Goal: Task Accomplishment & Management: Complete application form

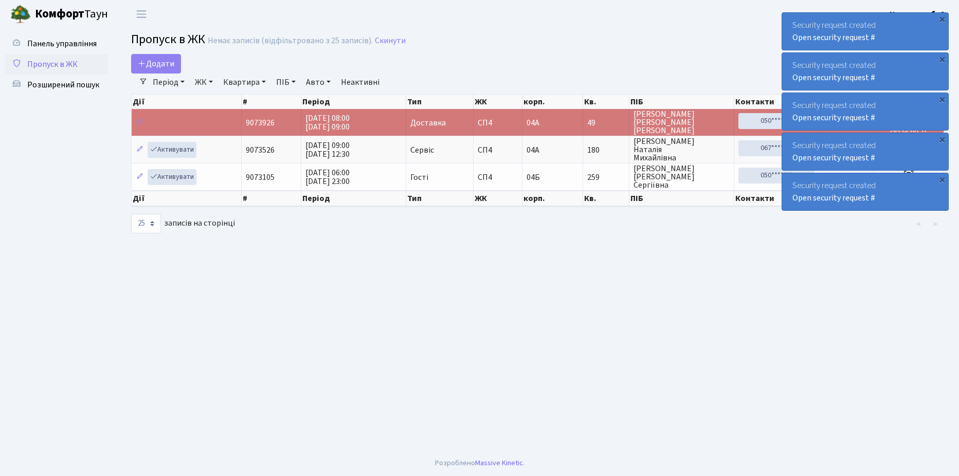
select select "25"
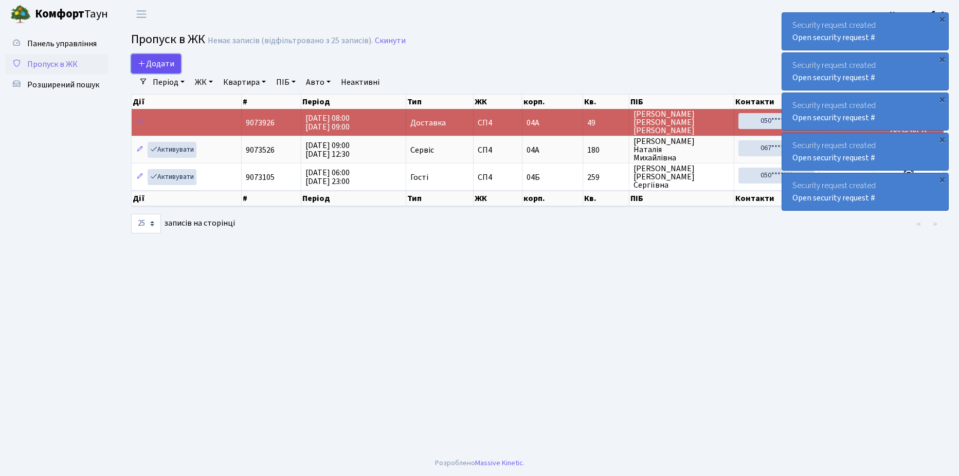
click at [158, 59] on span "Додати" at bounding box center [156, 63] width 37 height 11
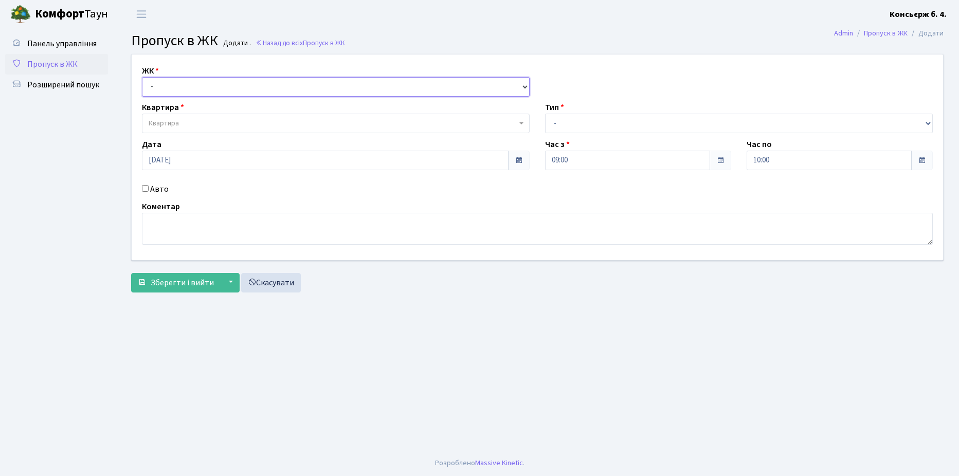
click at [202, 84] on select "- СП4, Столичне шосе, 5" at bounding box center [336, 87] width 388 height 20
select select "325"
click at [142, 77] on select "- СП4, Столичне шосе, 5" at bounding box center [336, 87] width 388 height 20
select select
click at [240, 121] on span "Квартира" at bounding box center [333, 123] width 368 height 10
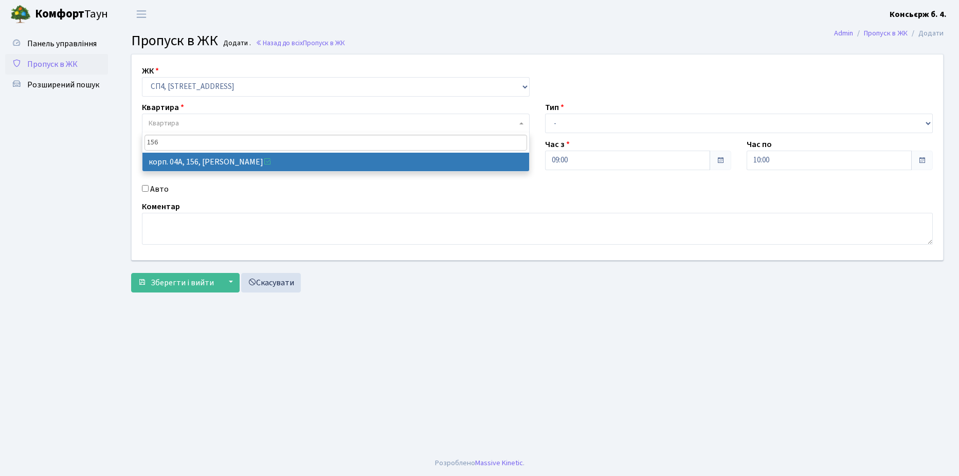
type input "156"
select select "21184"
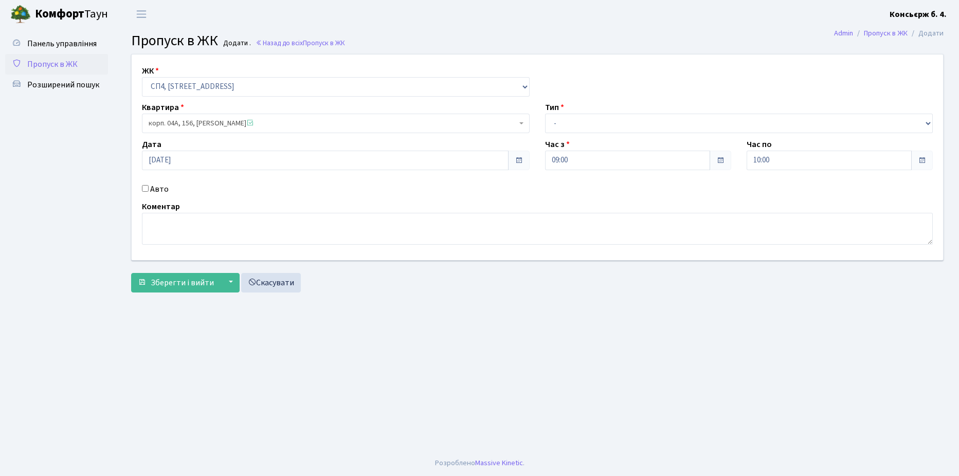
click at [143, 187] on input "Авто" at bounding box center [145, 188] width 7 height 7
checkbox input "true"
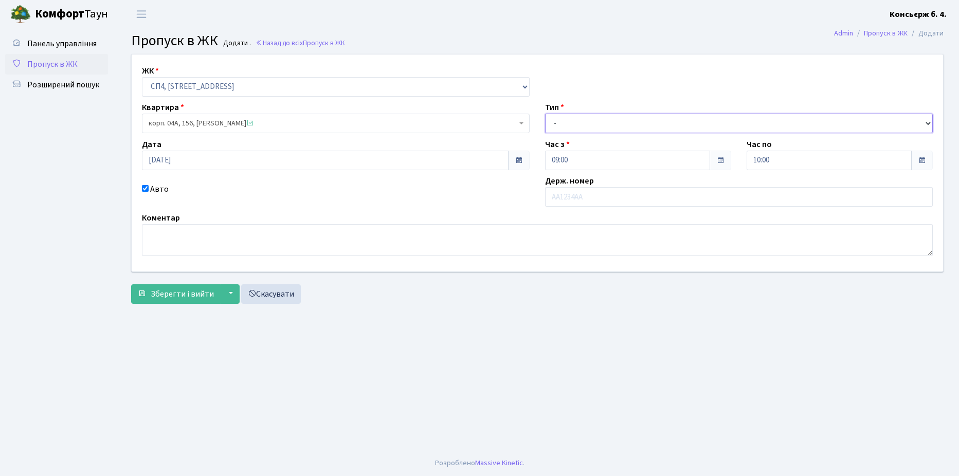
click at [628, 121] on select "- Доставка Таксі Гості Сервіс" at bounding box center [739, 124] width 388 height 20
select select "18"
click at [545, 114] on select "- Доставка Таксі Гості Сервіс" at bounding box center [739, 124] width 388 height 20
click at [594, 196] on input "text" at bounding box center [739, 197] width 388 height 20
type input "ВН1670РА"
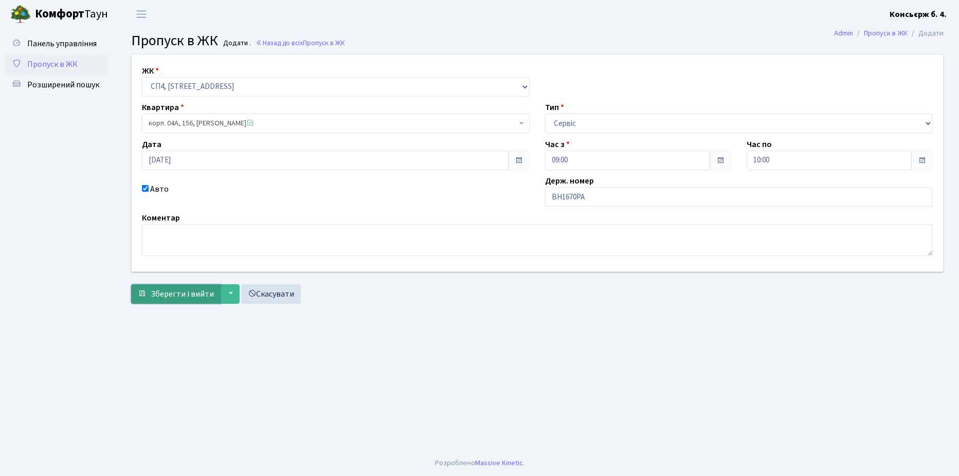
click at [178, 292] on span "Зберегти і вийти" at bounding box center [182, 293] width 63 height 11
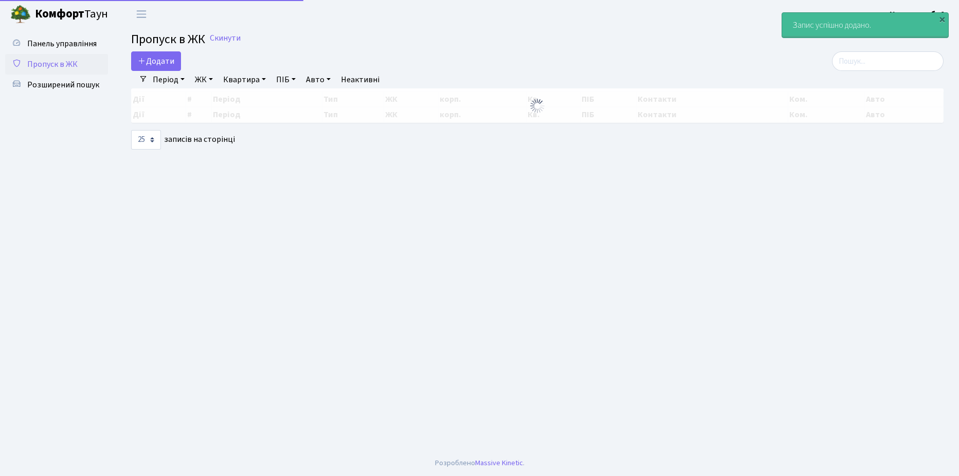
select select "25"
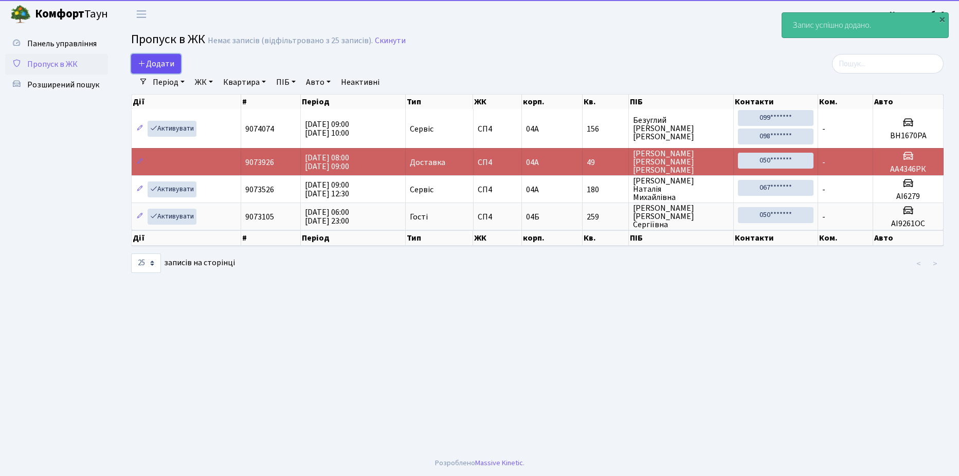
click at [164, 64] on span "Додати" at bounding box center [156, 63] width 37 height 11
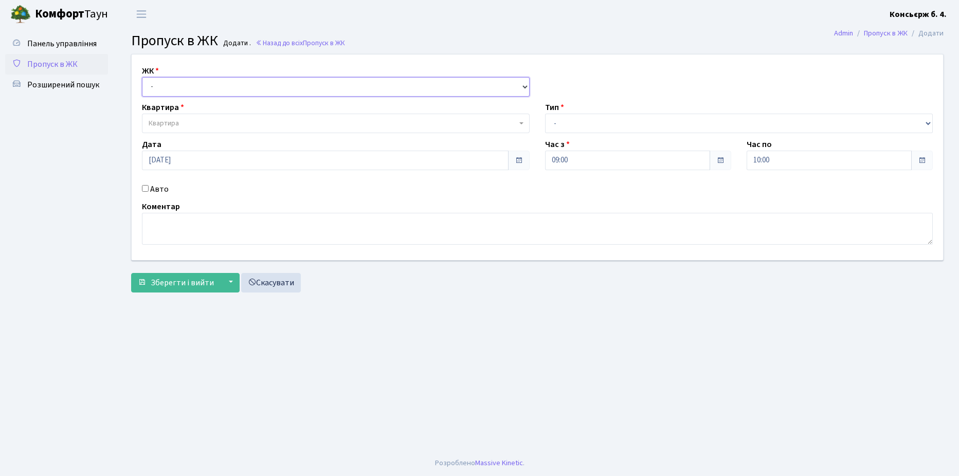
click at [236, 87] on select "- СП4, Столичне шосе, 5" at bounding box center [336, 87] width 388 height 20
select select "325"
click at [142, 77] on select "- СП4, Столичне шосе, 5" at bounding box center [336, 87] width 388 height 20
select select
click at [229, 122] on span "Квартира" at bounding box center [333, 123] width 368 height 10
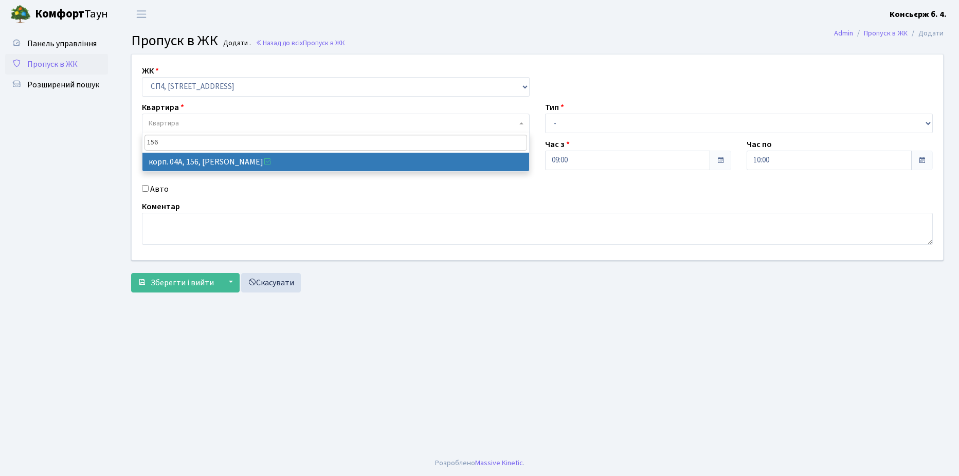
type input "156"
select select "21184"
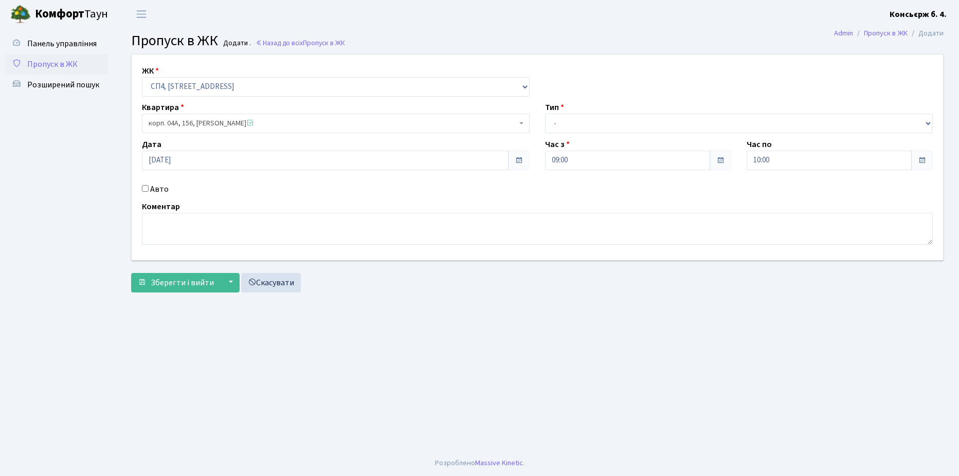
click at [145, 187] on input "Авто" at bounding box center [145, 188] width 7 height 7
checkbox input "true"
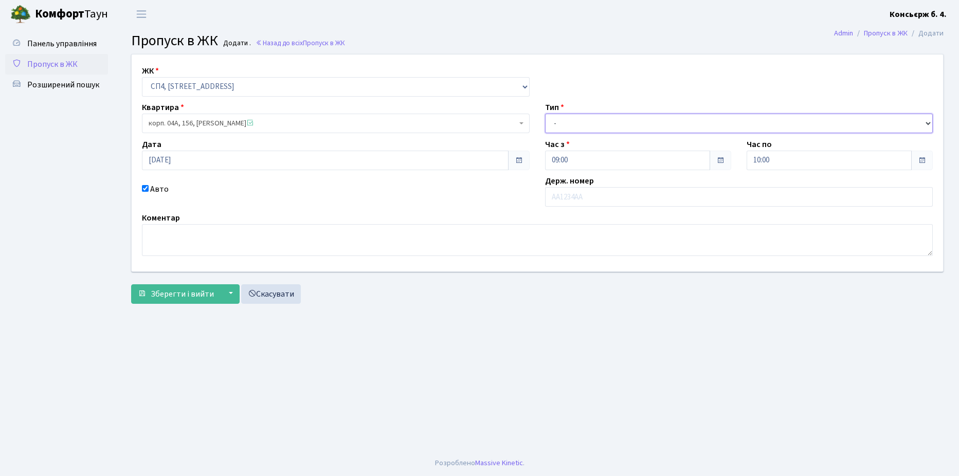
click at [626, 118] on select "- Доставка Таксі Гості Сервіс" at bounding box center [739, 124] width 388 height 20
select select "18"
click at [545, 114] on select "- Доставка Таксі Гості Сервіс" at bounding box center [739, 124] width 388 height 20
click at [605, 194] on input "text" at bounding box center [739, 197] width 388 height 20
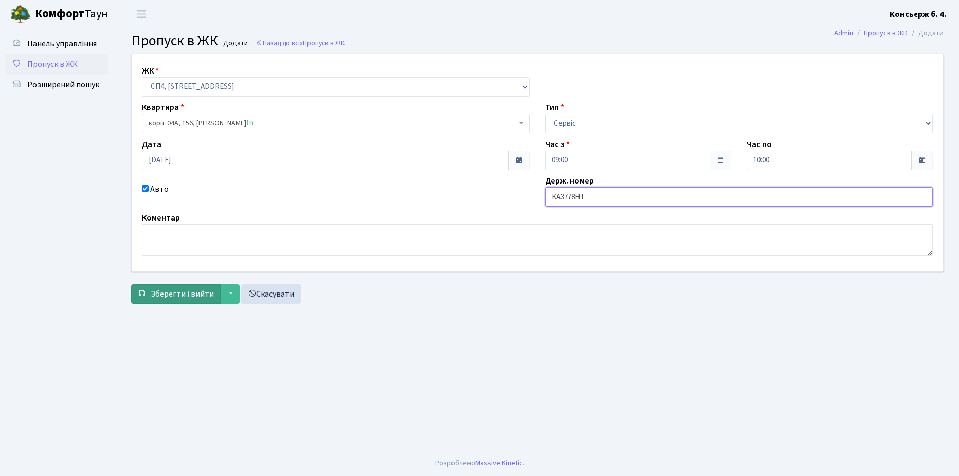
type input "КА3778НТ"
click at [170, 291] on span "Зберегти і вийти" at bounding box center [182, 293] width 63 height 11
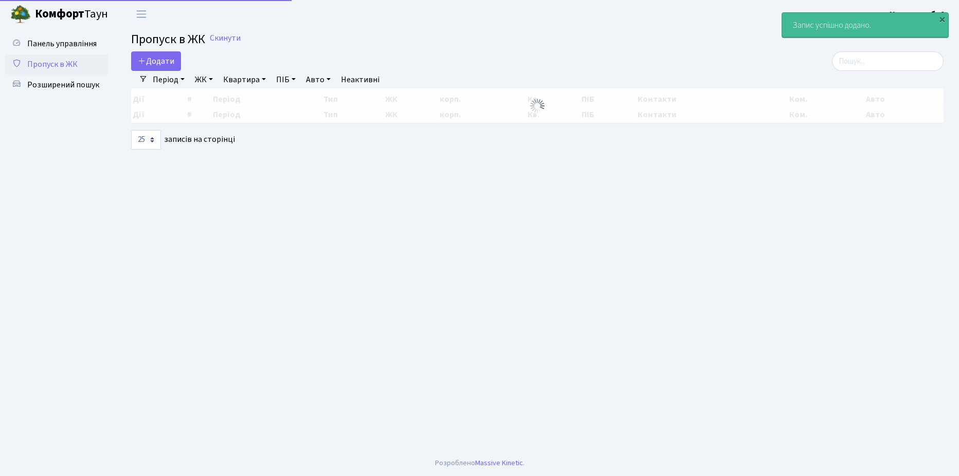
select select "25"
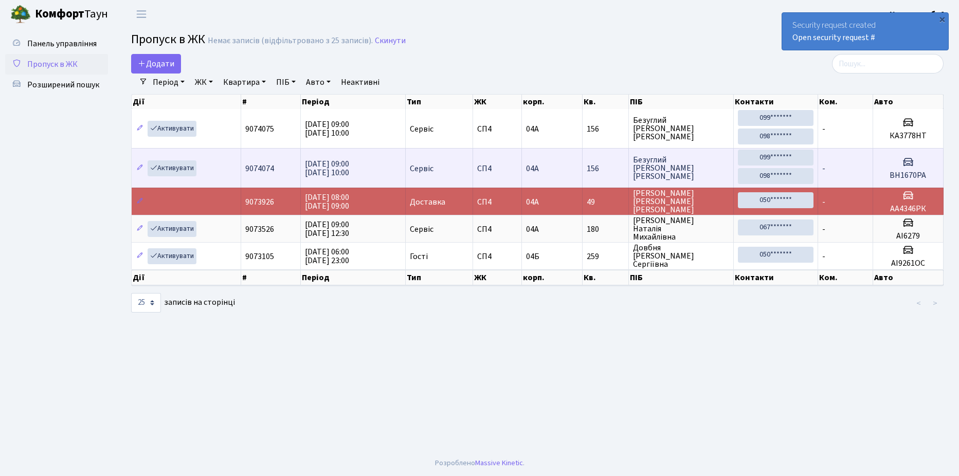
click at [840, 165] on td "-" at bounding box center [845, 168] width 55 height 40
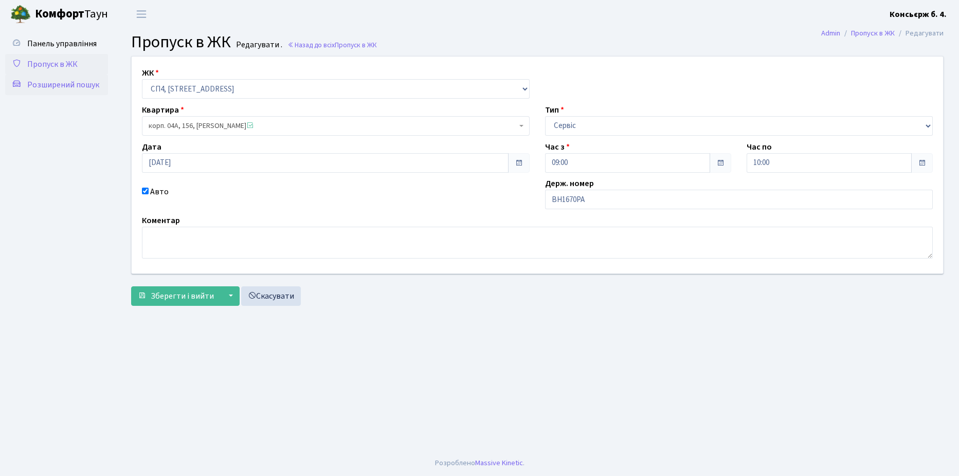
click at [51, 83] on span "Розширений пошук" at bounding box center [63, 84] width 72 height 11
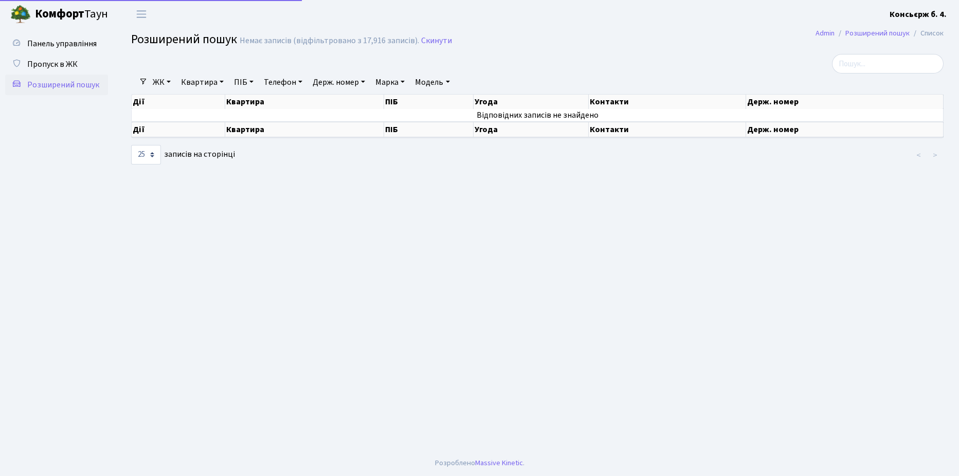
select select "25"
click at [47, 58] on link "Пропуск в ЖК" at bounding box center [56, 64] width 103 height 21
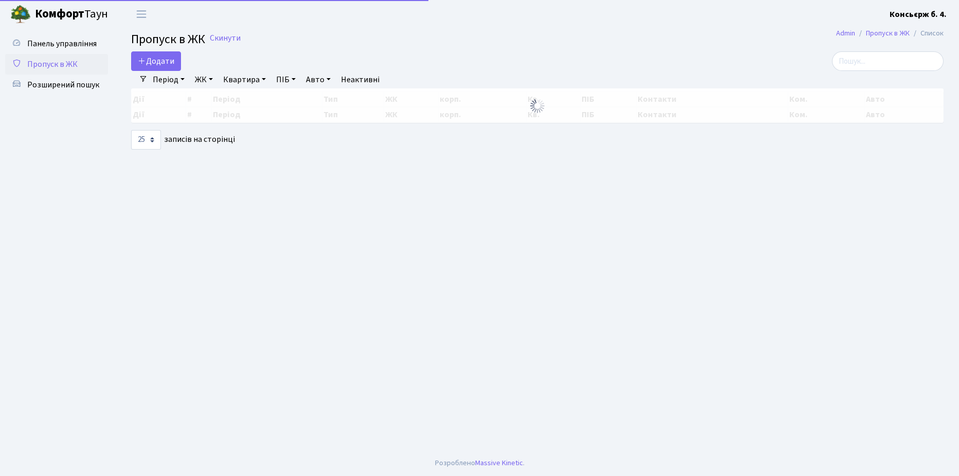
select select "25"
